Goal: Task Accomplishment & Management: Use online tool/utility

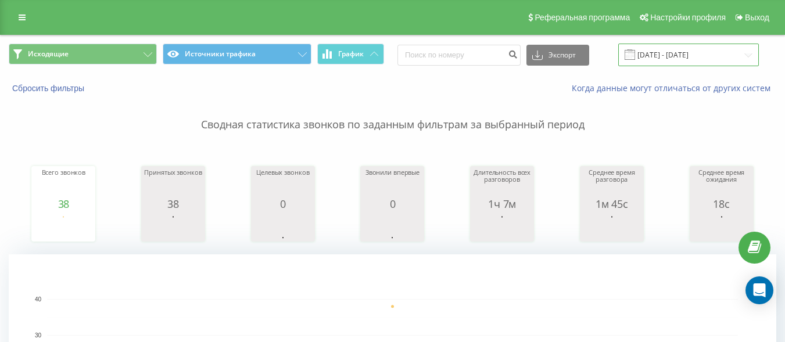
click at [654, 56] on input "[DATE] - [DATE]" at bounding box center [688, 55] width 141 height 23
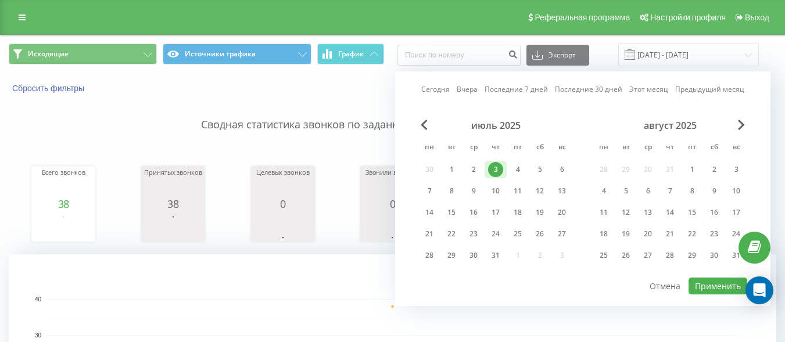
click at [450, 93] on link "Сегодня" at bounding box center [435, 89] width 28 height 11
click at [712, 284] on button "Применить" at bounding box center [718, 286] width 59 height 17
type input "[DATE] - [DATE]"
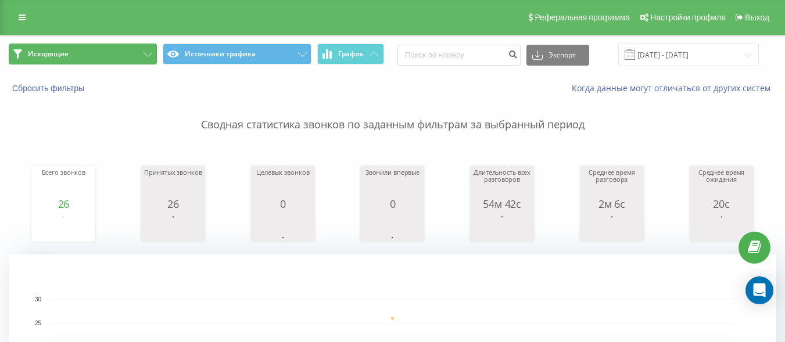
click at [126, 48] on button "Исходящие" at bounding box center [83, 54] width 148 height 21
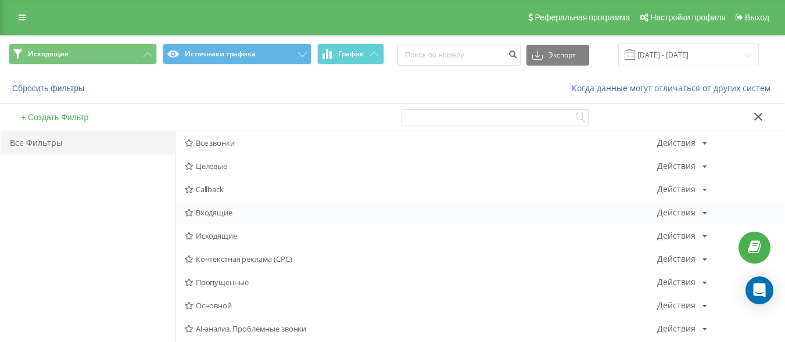
click at [216, 212] on span "Входящие" at bounding box center [421, 213] width 472 height 8
